Goal: Task Accomplishment & Management: Use online tool/utility

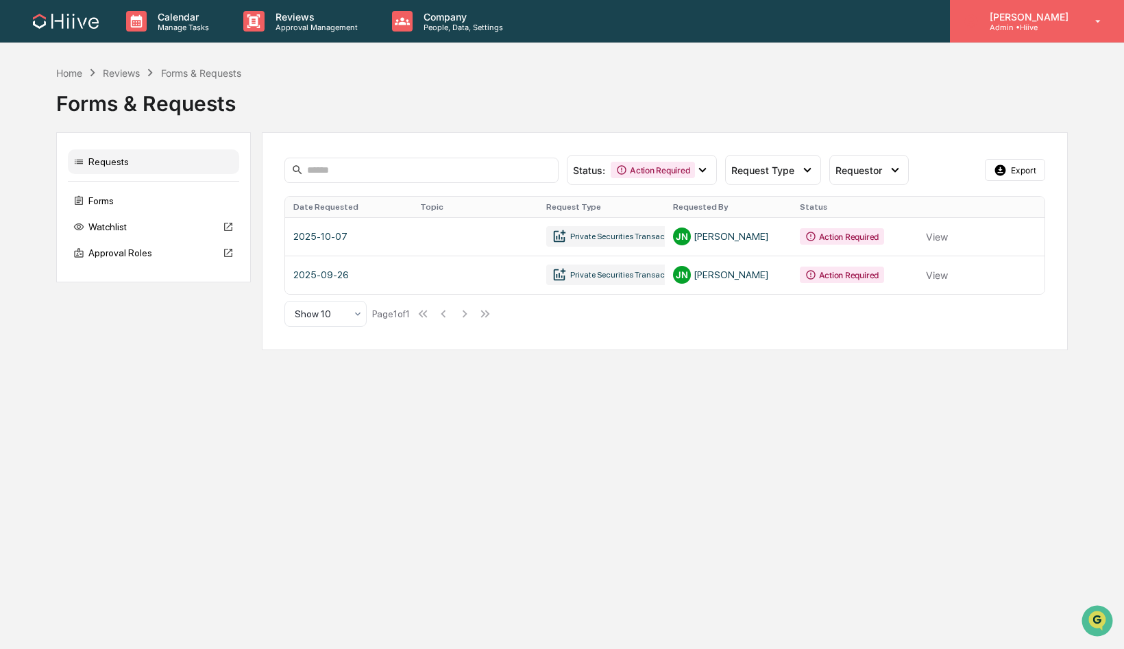
click at [1027, 23] on p "Admin • Hiive" at bounding box center [1026, 28] width 97 height 10
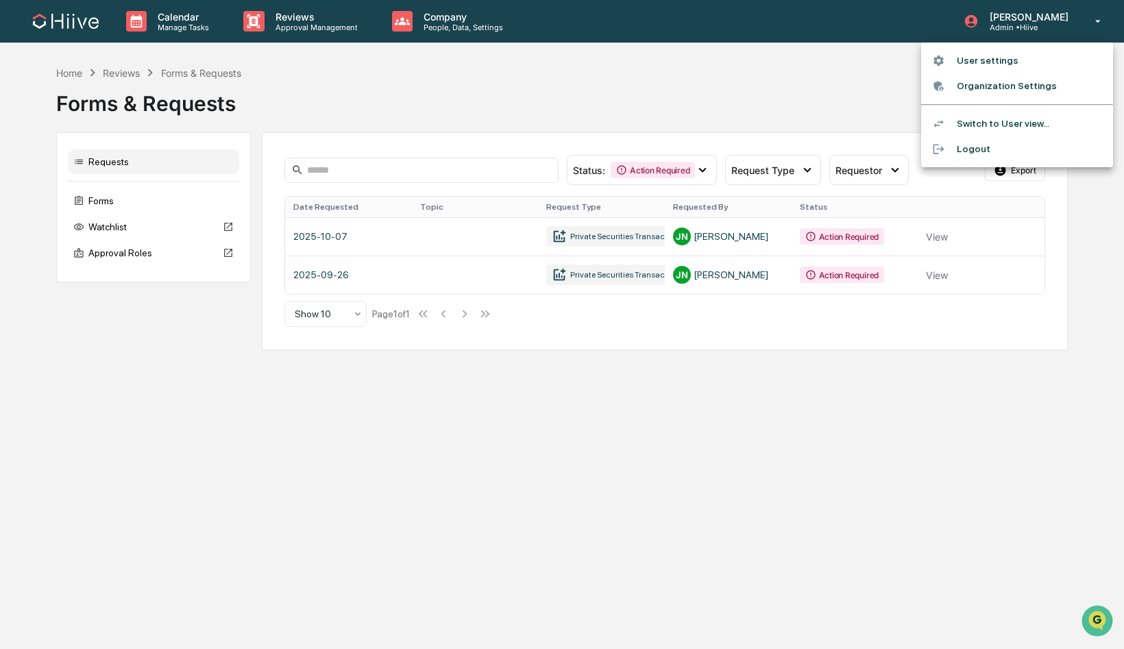
click at [980, 118] on li "Switch to User view..." at bounding box center [1017, 123] width 192 height 25
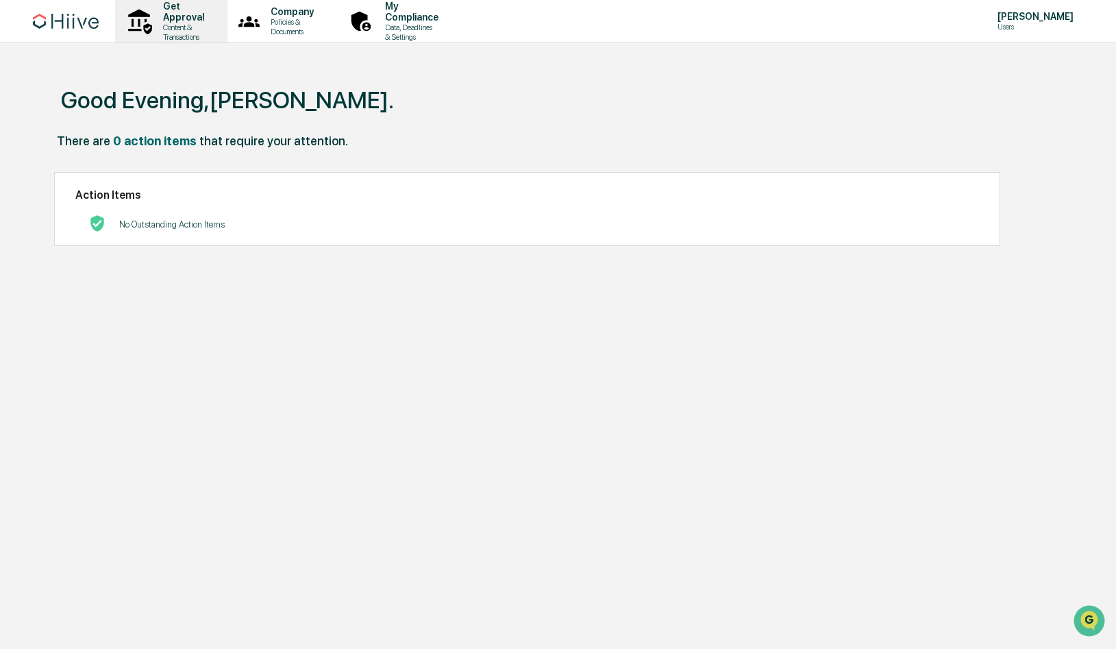
click at [196, 29] on p "Content & Transactions" at bounding box center [181, 32] width 59 height 19
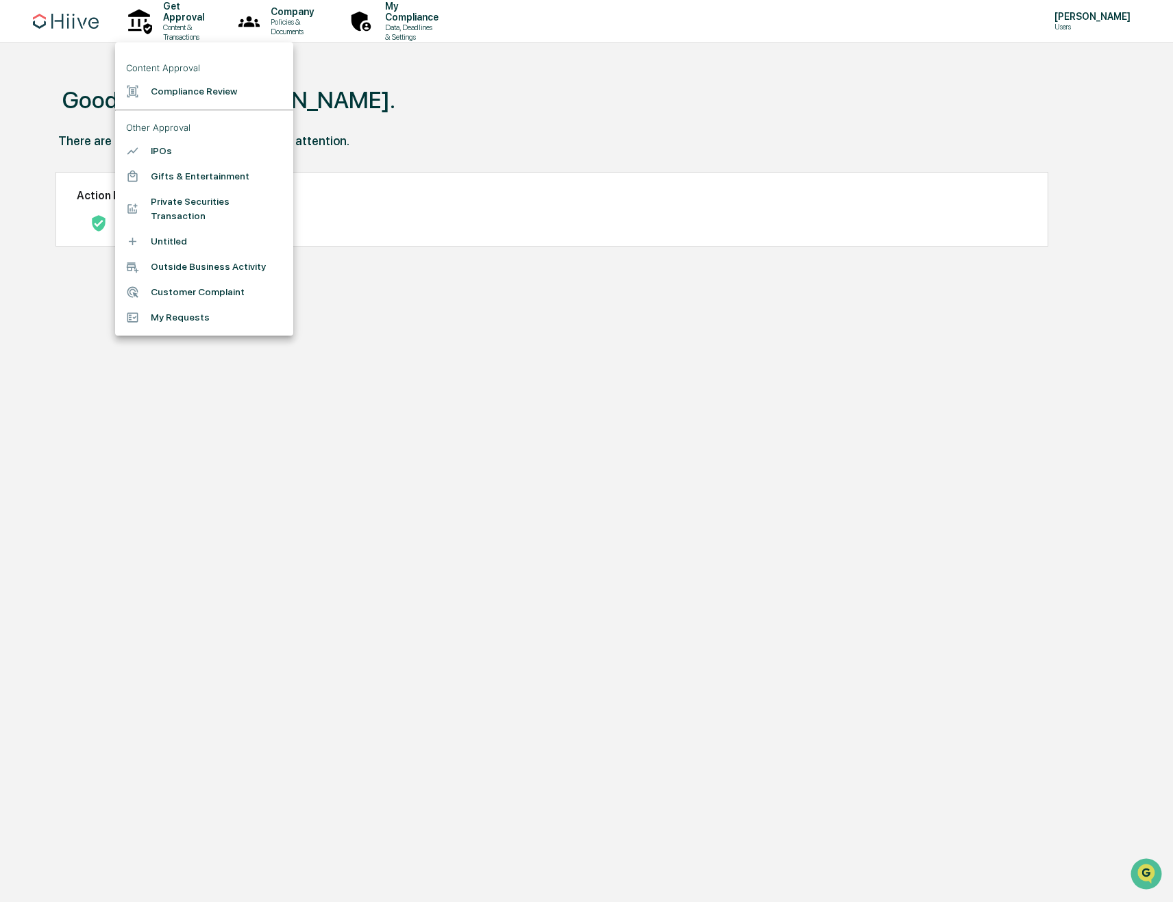
click at [425, 99] on div at bounding box center [586, 451] width 1173 height 902
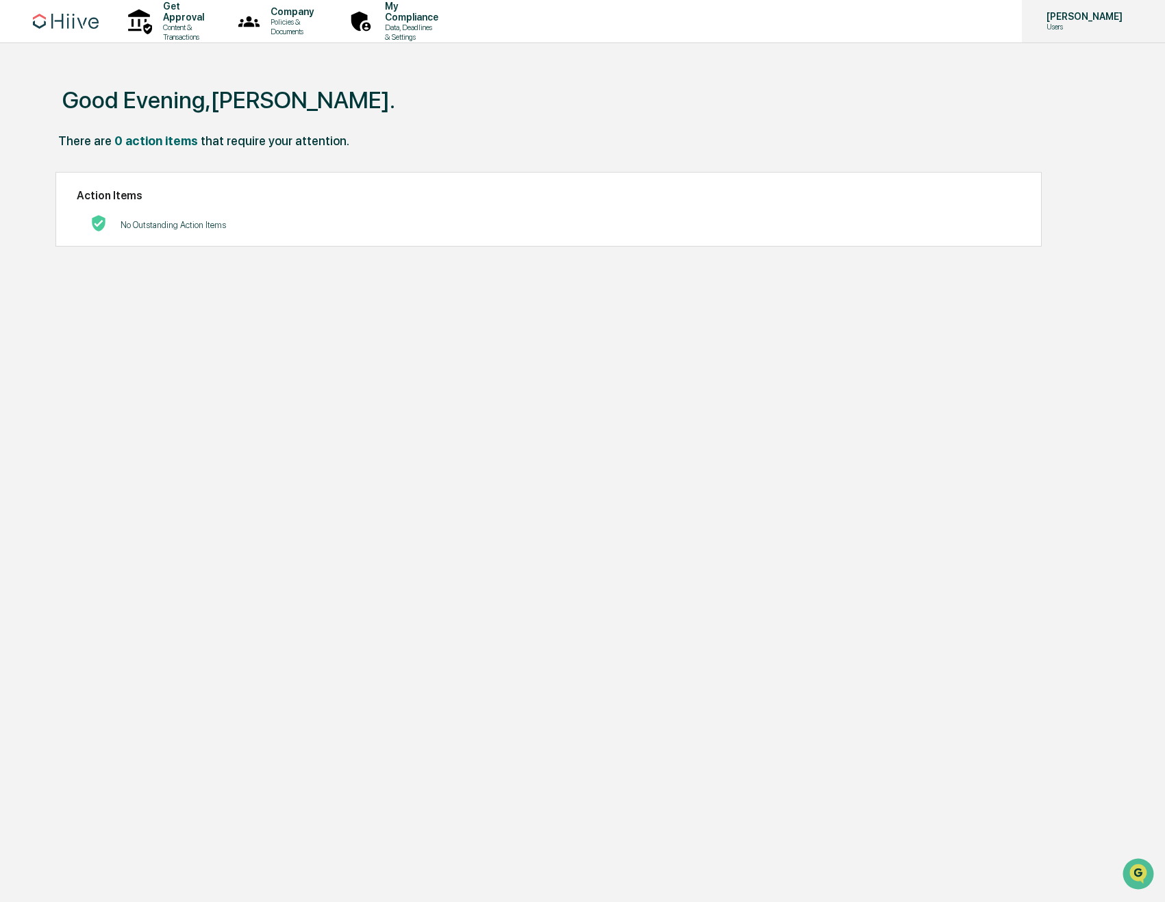
click at [1061, 31] on div "[PERSON_NAME] Users" at bounding box center [1093, 21] width 143 height 42
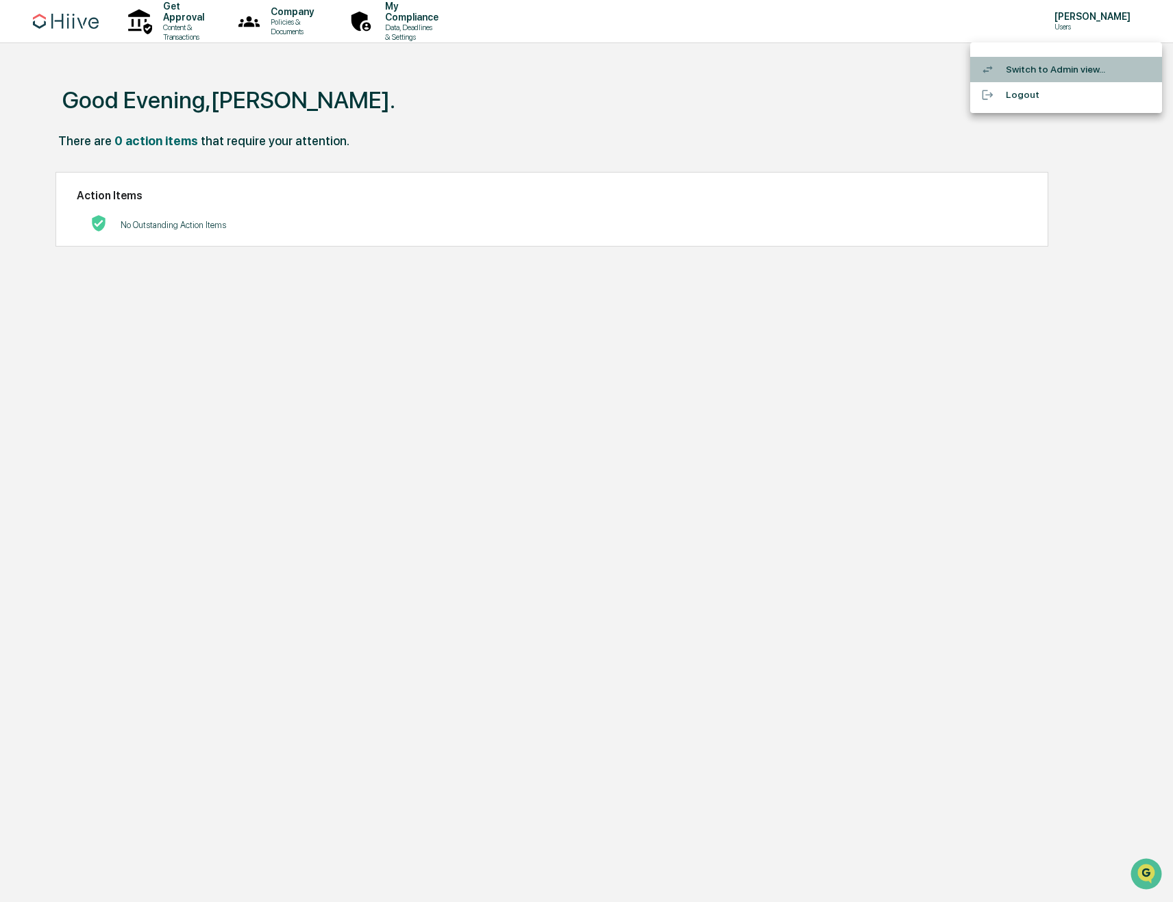
click at [1046, 77] on li "Switch to Admin view..." at bounding box center [1066, 69] width 192 height 25
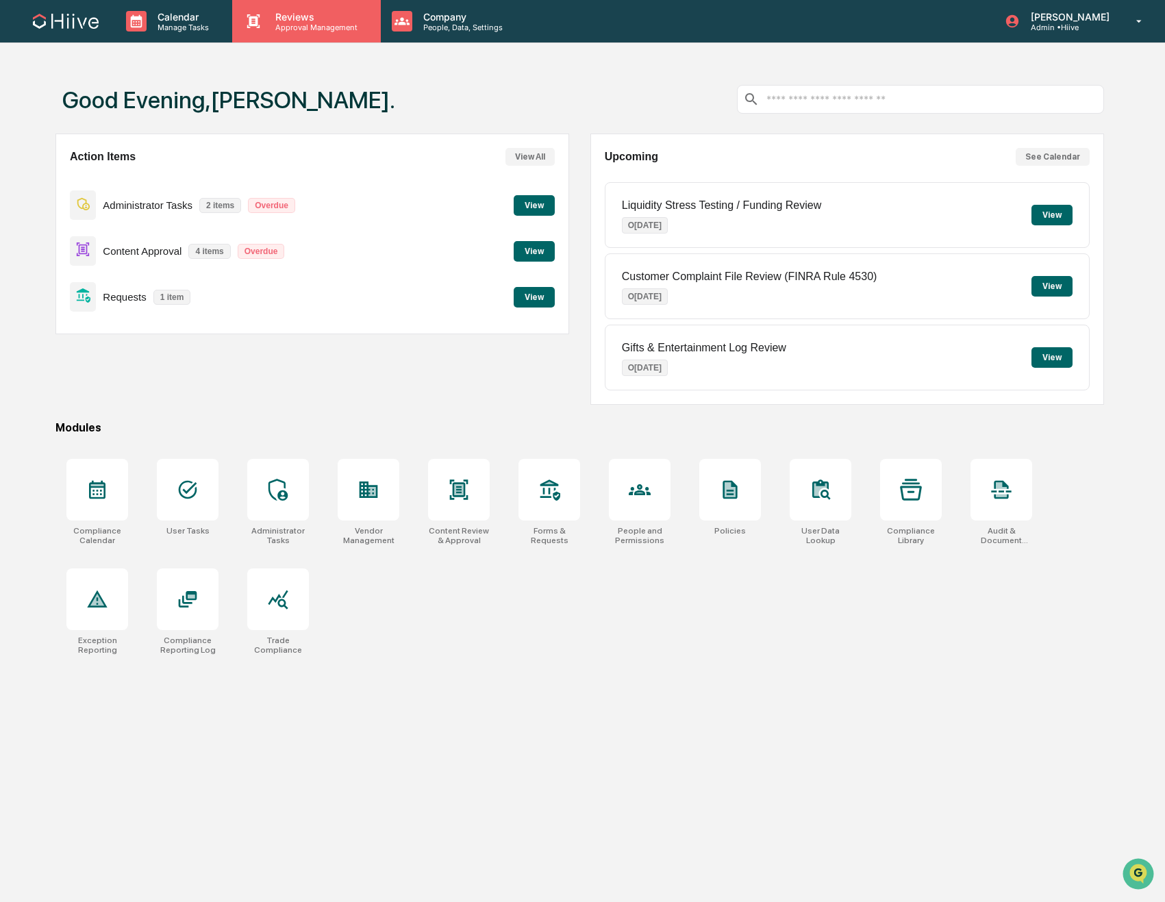
click at [286, 21] on p "Reviews" at bounding box center [314, 17] width 100 height 12
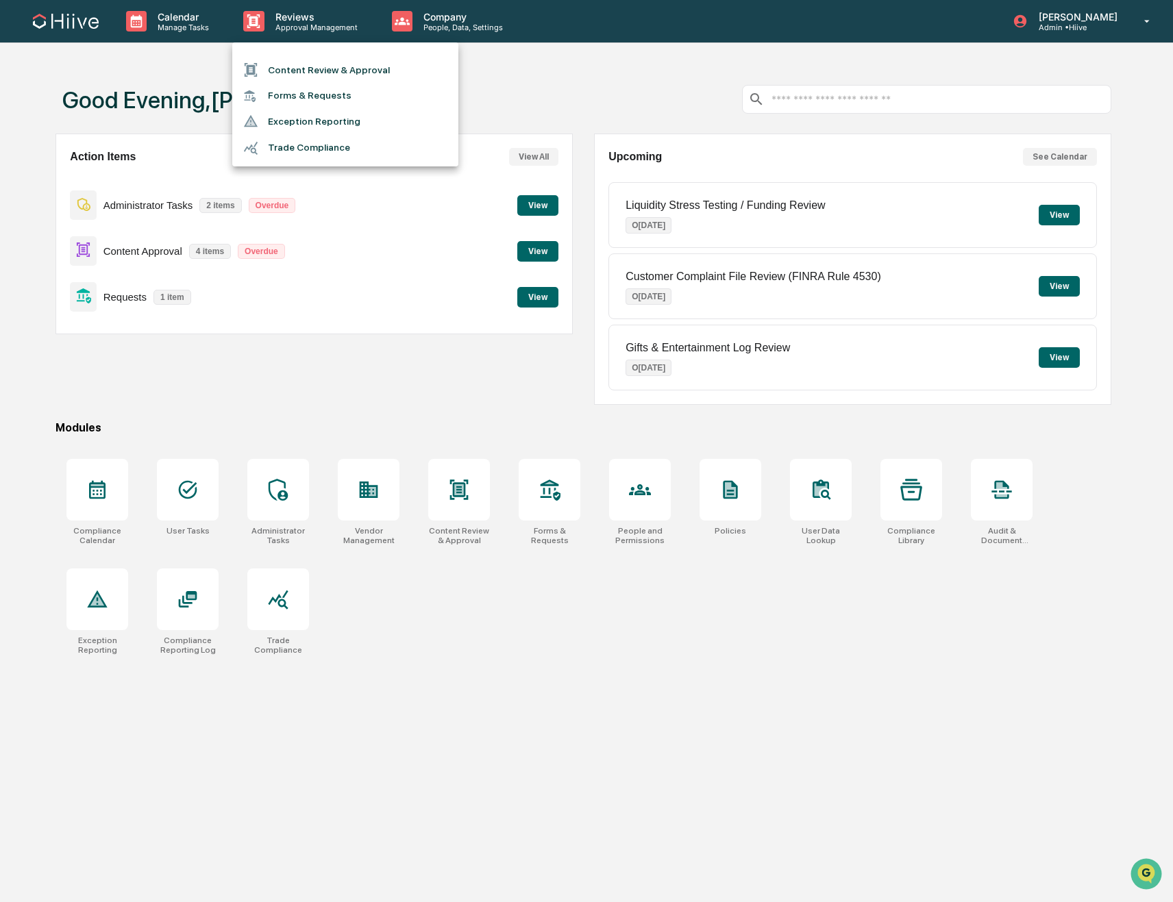
click at [290, 66] on li "Content Review & Approval" at bounding box center [345, 70] width 226 height 26
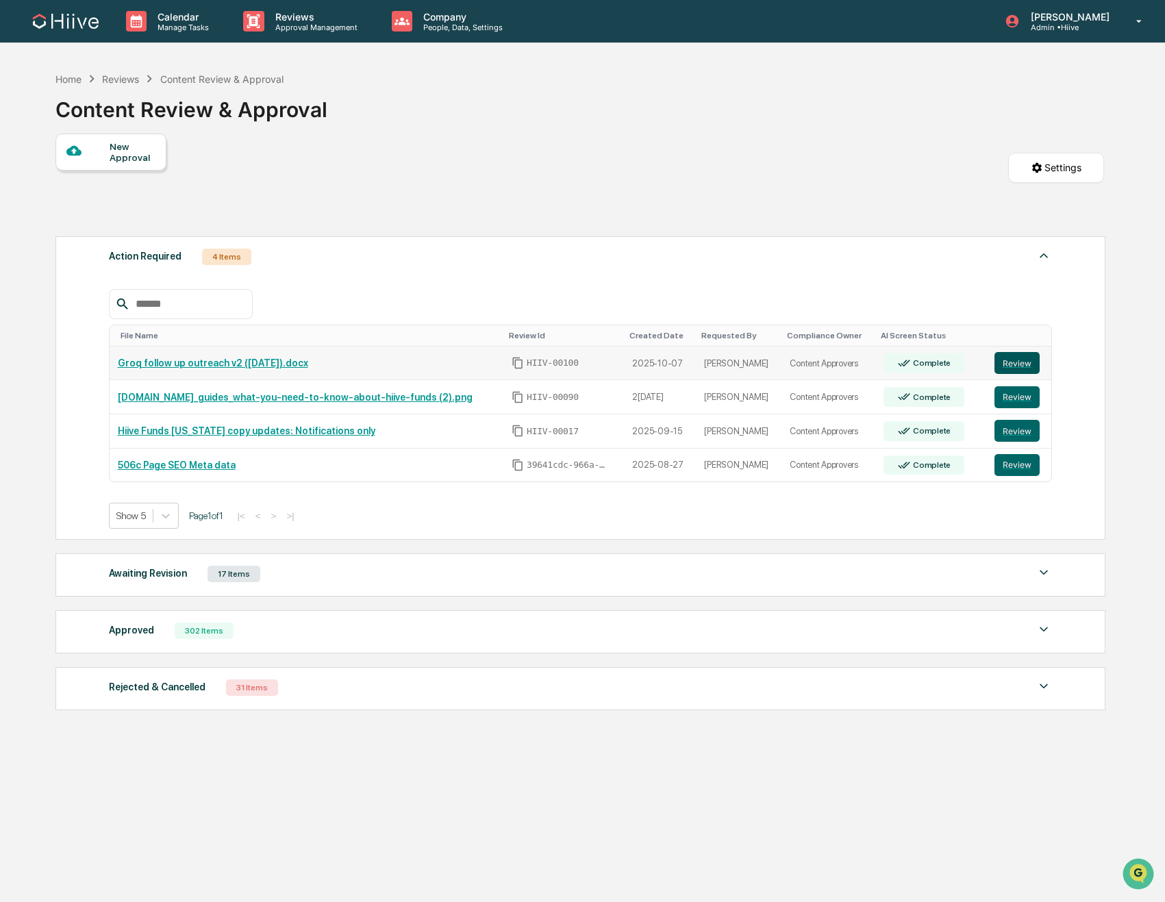
click at [1015, 369] on button "Review" at bounding box center [1017, 363] width 45 height 22
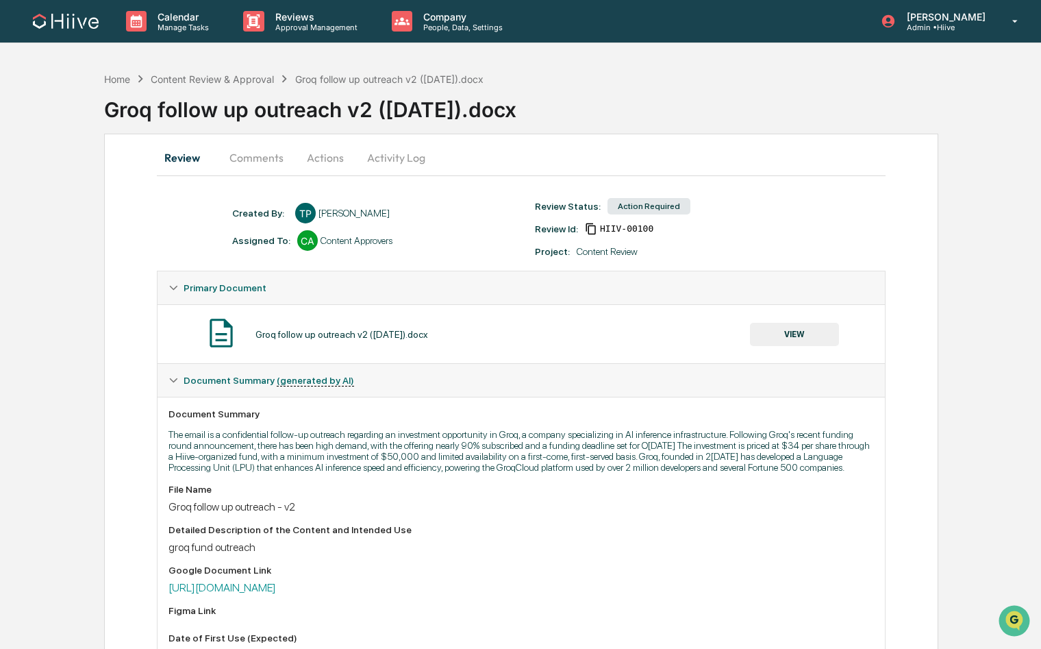
click at [264, 154] on button "Comments" at bounding box center [257, 157] width 76 height 33
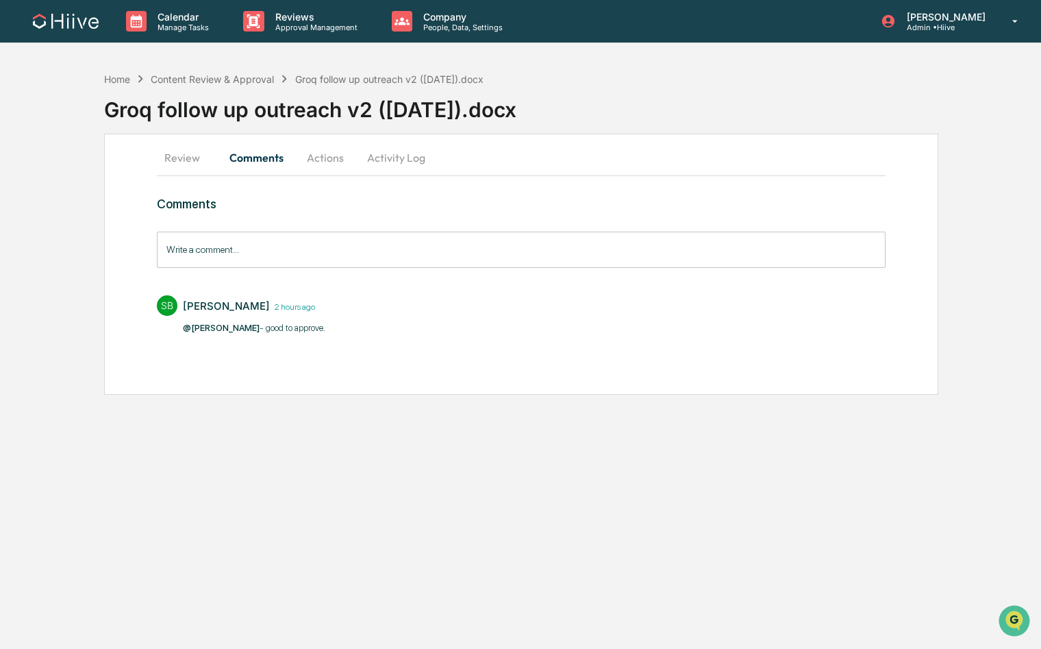
click at [330, 162] on button "Actions" at bounding box center [326, 157] width 62 height 33
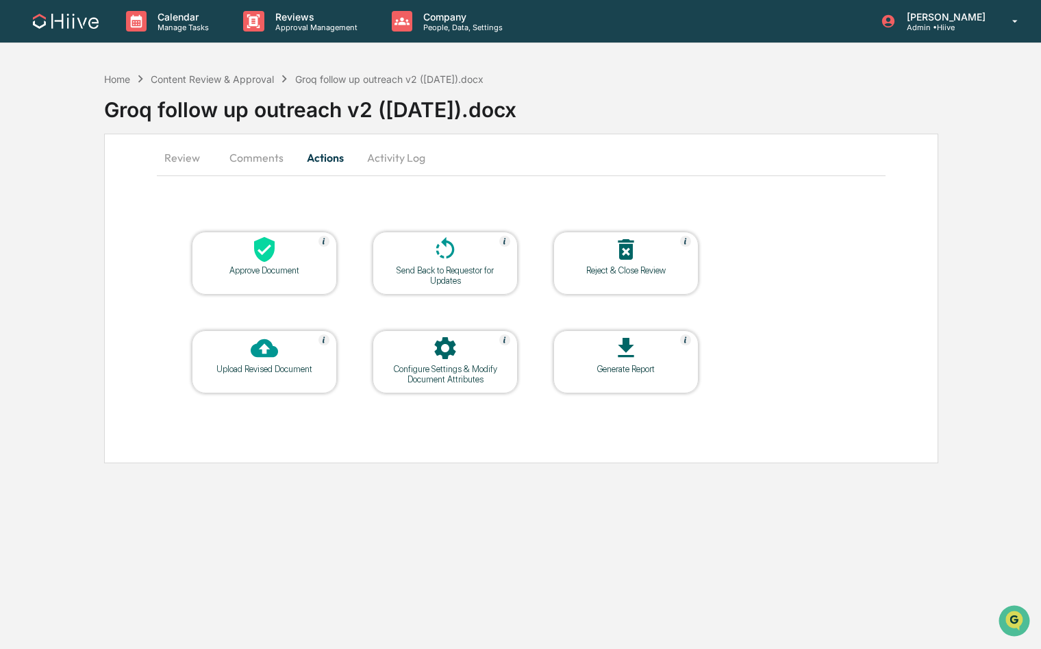
click at [235, 284] on div "Approve Document" at bounding box center [264, 263] width 145 height 63
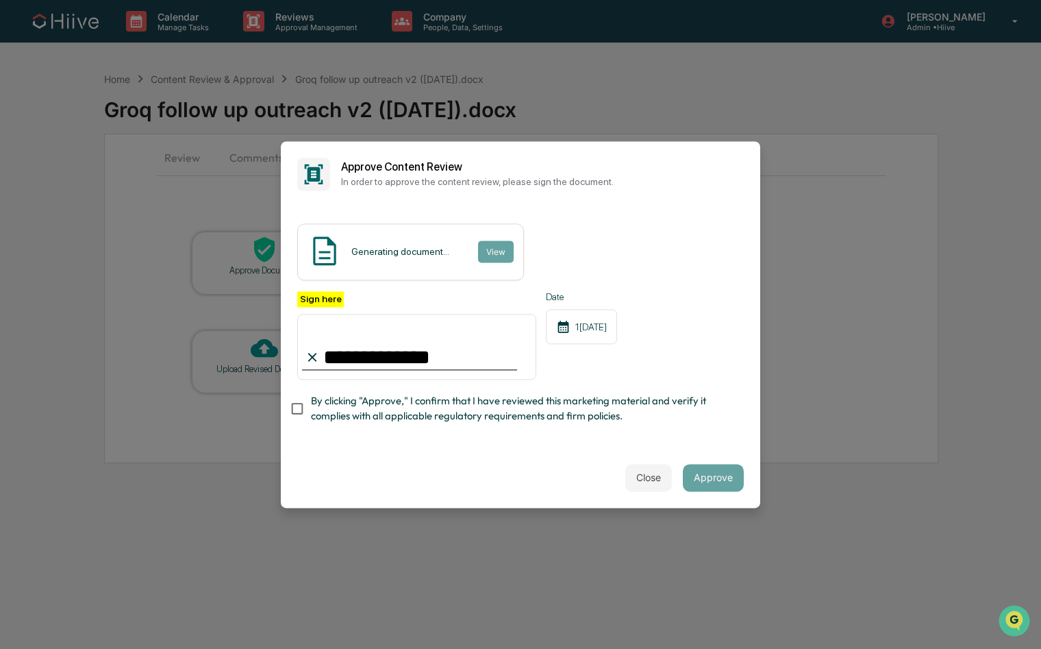
type input "**********"
click at [338, 408] on span "By clicking "Approve," I confirm that I have reviewed this marketing material a…" at bounding box center [522, 409] width 422 height 31
click at [710, 471] on button "Approve" at bounding box center [713, 477] width 61 height 27
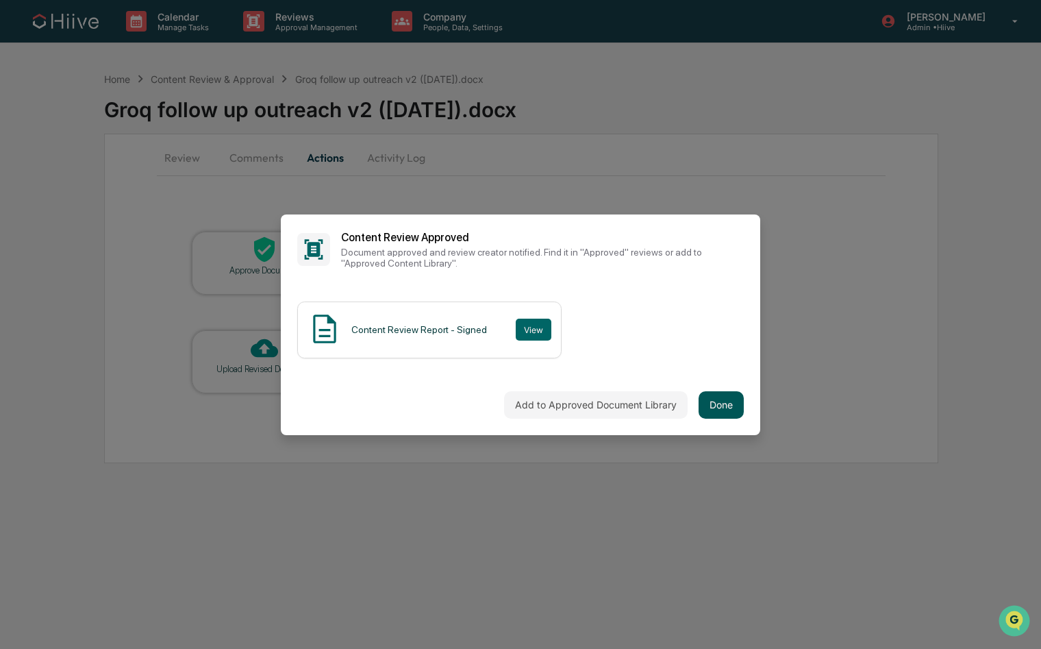
click at [717, 408] on button "Done" at bounding box center [721, 404] width 45 height 27
